Goal: Task Accomplishment & Management: Complete application form

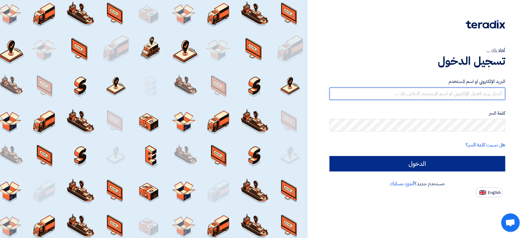
type input "[PERSON_NAME][EMAIL_ADDRESS][DOMAIN_NAME]"
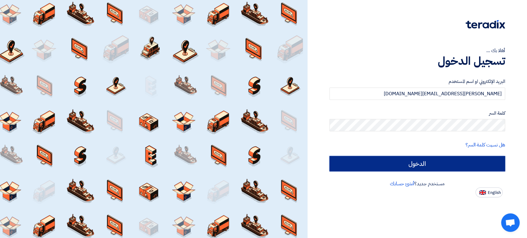
click at [463, 164] on input "الدخول" at bounding box center [417, 163] width 176 height 15
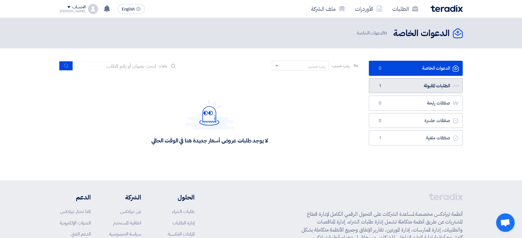
click at [388, 84] on link "الطلبات المقبولة الطلبات المقبولة 1" at bounding box center [415, 85] width 94 height 15
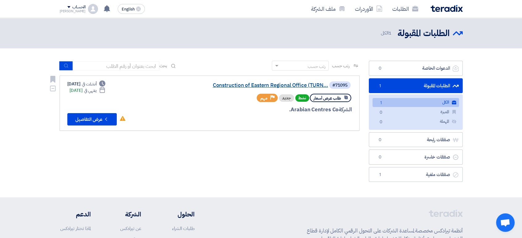
click at [237, 88] on link "Construction of Eastern Regional Office (TURN..." at bounding box center [265, 86] width 123 height 6
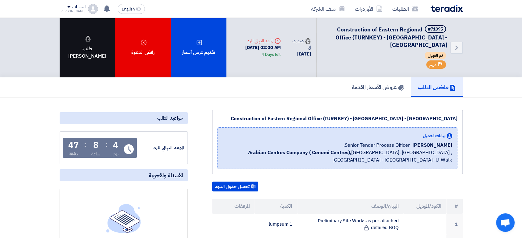
click at [96, 52] on div "طلب [PERSON_NAME]" at bounding box center [88, 48] width 56 height 60
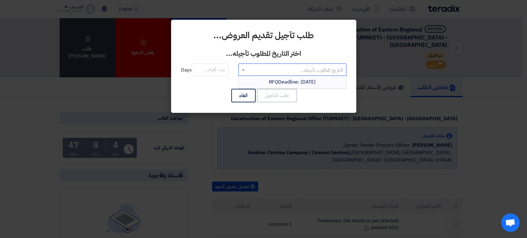
click at [242, 68] on span at bounding box center [243, 69] width 8 height 7
click at [292, 69] on input "text" at bounding box center [296, 70] width 96 height 10
click at [284, 82] on span "RFQDeadline: [DATE]" at bounding box center [292, 81] width 47 height 7
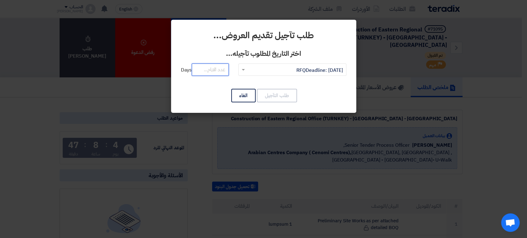
click at [210, 73] on input "number" at bounding box center [210, 70] width 37 height 12
click at [210, 72] on input "number" at bounding box center [210, 70] width 37 height 12
click at [242, 96] on button "الغاء" at bounding box center [243, 96] width 24 height 14
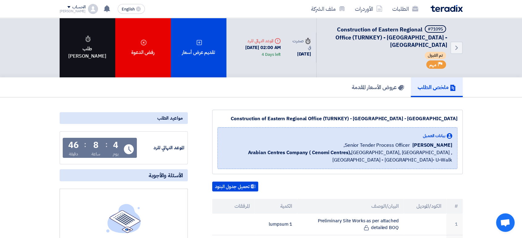
click at [74, 66] on div "طلب [PERSON_NAME]" at bounding box center [88, 48] width 56 height 60
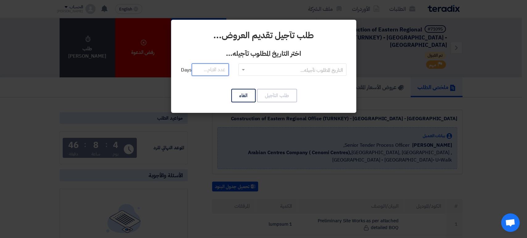
click at [210, 69] on input "number" at bounding box center [210, 70] width 37 height 12
type input "12"
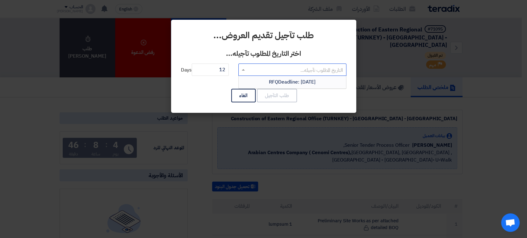
click at [274, 67] on input "text" at bounding box center [296, 70] width 96 height 10
click at [282, 86] on div "RFQDeadline: [DATE]" at bounding box center [292, 82] width 107 height 12
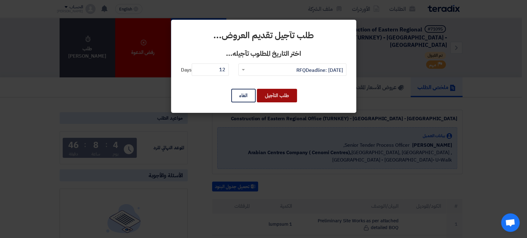
click at [289, 93] on button "طلب التآجيل" at bounding box center [277, 96] width 40 height 14
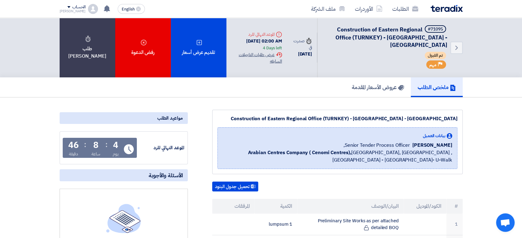
click at [247, 58] on div "Extension History عرض طلبات التاجيلات السابقه" at bounding box center [256, 58] width 51 height 13
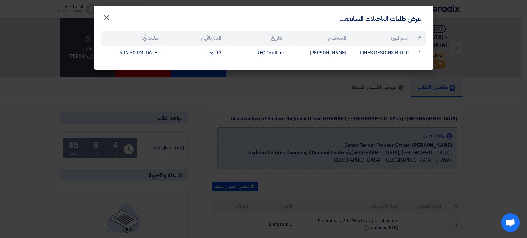
click at [103, 19] on span "×" at bounding box center [106, 17] width 7 height 19
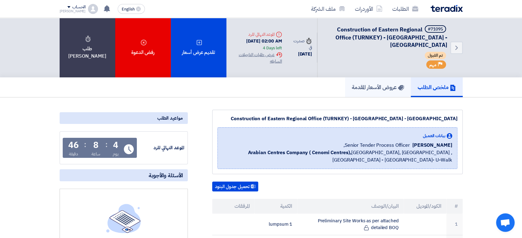
click at [351, 86] on h5 "عروض الأسعار المقدمة" at bounding box center [377, 87] width 52 height 7
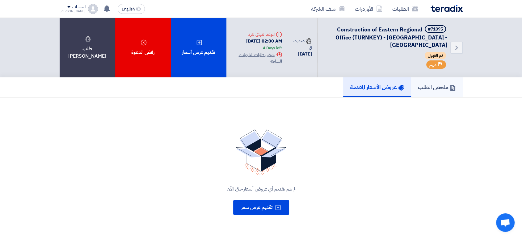
click at [439, 90] on h5 "ملخص الطلب" at bounding box center [437, 87] width 38 height 7
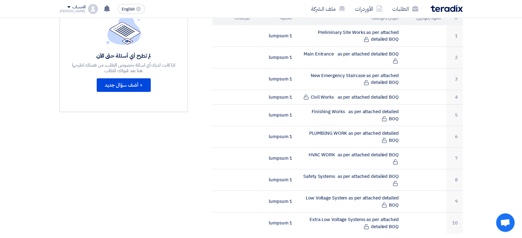
scroll to position [206, 0]
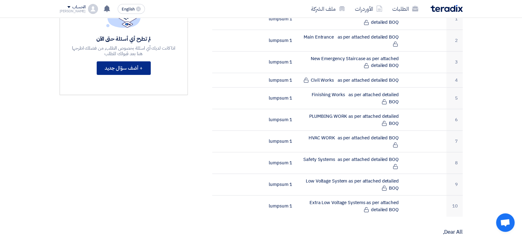
click at [130, 66] on button "+ أضف سؤال جديد" at bounding box center [124, 68] width 54 height 14
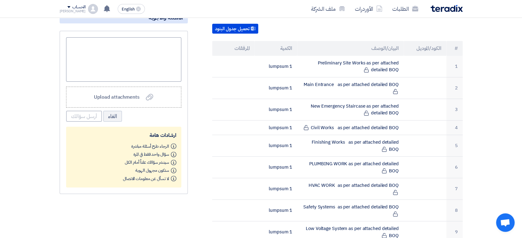
scroll to position [137, 0]
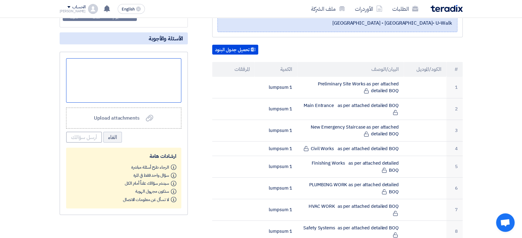
click at [145, 64] on div at bounding box center [123, 80] width 115 height 44
paste div
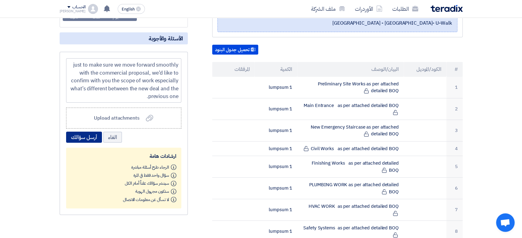
click at [81, 134] on button "أرسل سؤالك" at bounding box center [84, 137] width 36 height 11
